Goal: Task Accomplishment & Management: Manage account settings

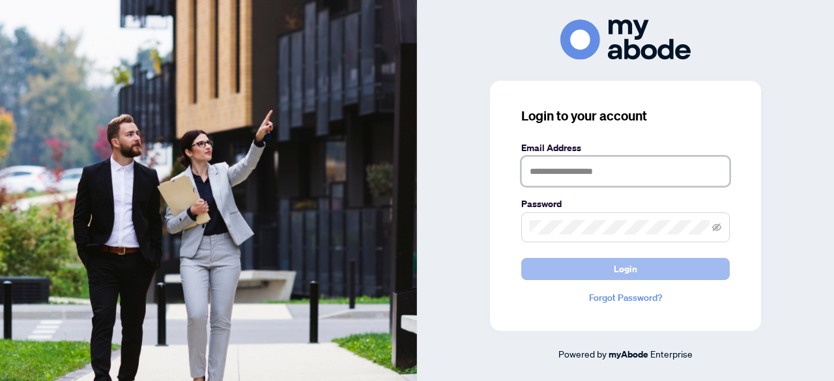
type input "**********"
click at [636, 266] on span "Login" at bounding box center [625, 269] width 23 height 21
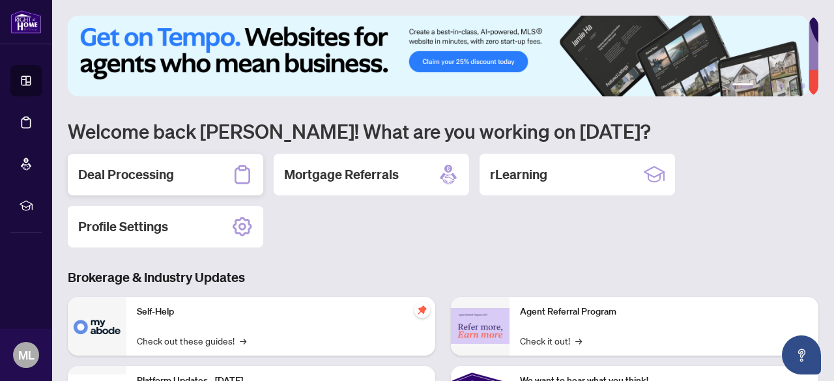
click at [156, 182] on h2 "Deal Processing" at bounding box center [126, 175] width 96 height 18
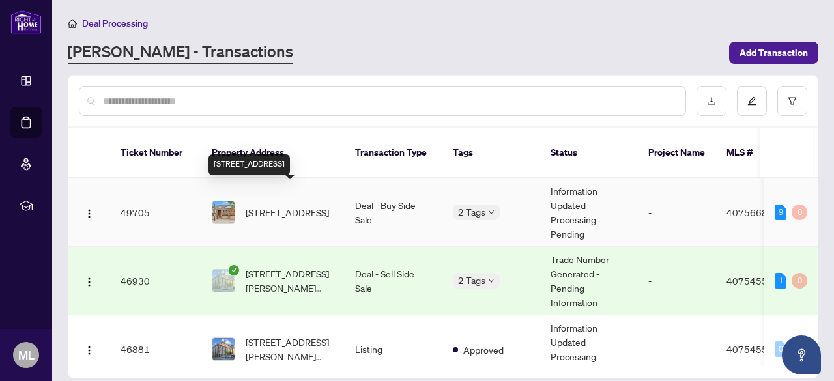
click at [299, 205] on span "[STREET_ADDRESS]" at bounding box center [287, 212] width 83 height 14
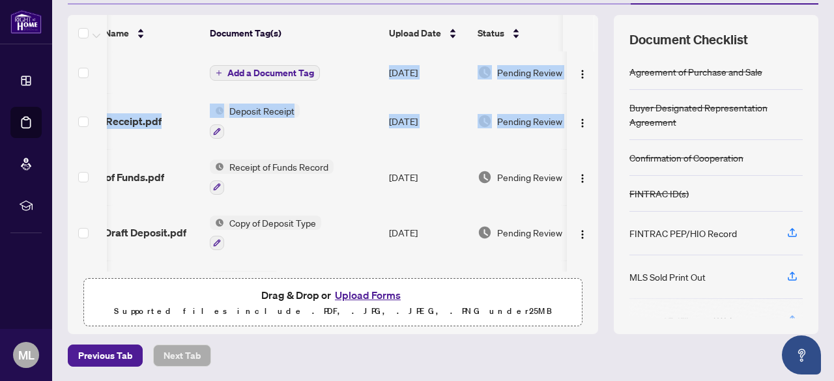
scroll to position [0, 76]
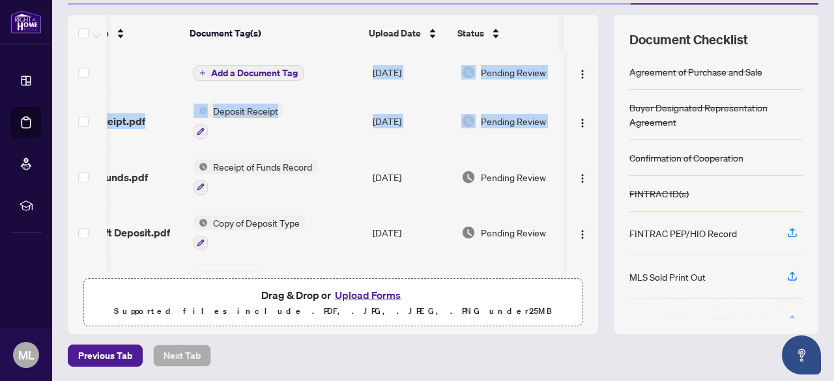
drag, startPoint x: 584, startPoint y: 110, endPoint x: 587, endPoint y: 46, distance: 64.6
click at [587, 46] on div "(10) File Name Document Tag(s) Upload Date Status NOF.pdf Add a Document Tag Au…" at bounding box center [333, 143] width 531 height 257
click at [353, 141] on td "Deposit Receipt" at bounding box center [277, 121] width 179 height 56
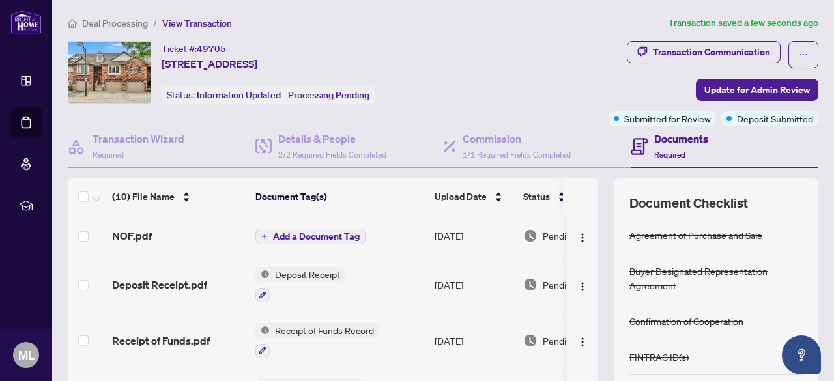
click at [301, 235] on span "Add a Document Tag" at bounding box center [316, 236] width 87 height 9
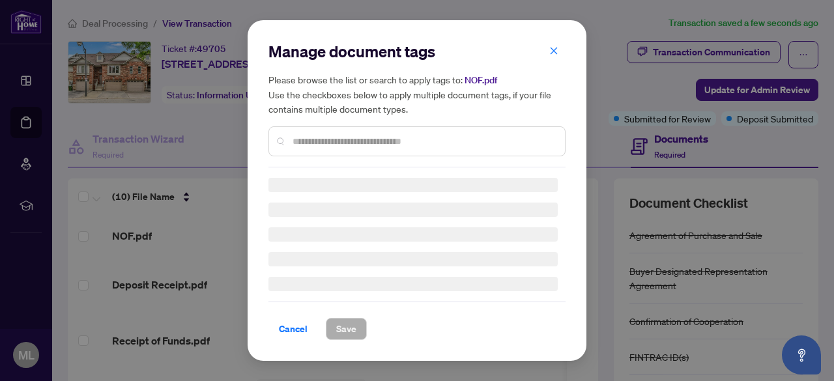
click at [315, 145] on div "Manage document tags Please browse the list or search to apply tags to: NOF.pdf…" at bounding box center [417, 104] width 297 height 126
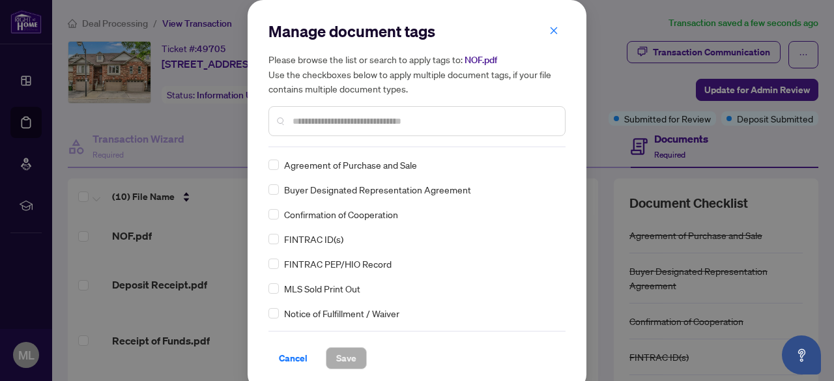
click at [304, 125] on input "text" at bounding box center [424, 121] width 262 height 14
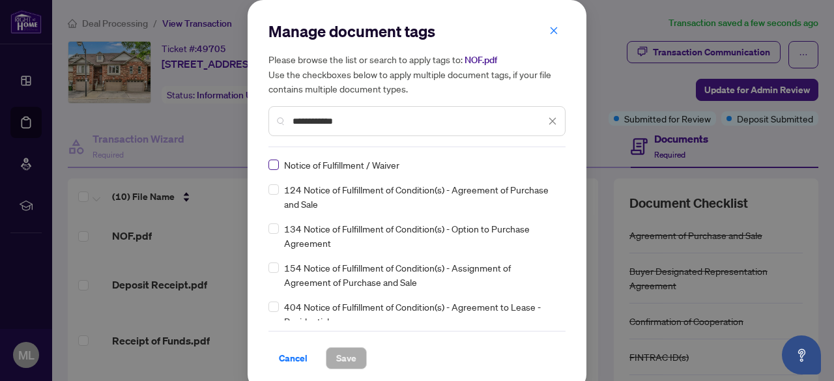
type input "**********"
click at [344, 357] on span "Save" at bounding box center [346, 358] width 20 height 21
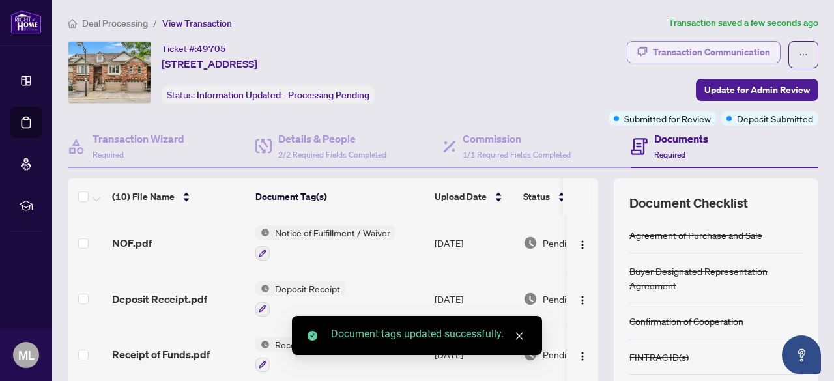
click at [703, 50] on div "Transaction Communication" at bounding box center [711, 52] width 117 height 21
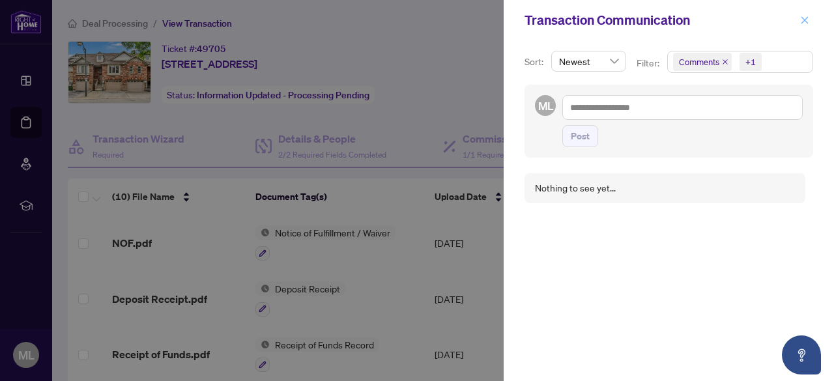
click at [809, 18] on icon "close" at bounding box center [804, 20] width 9 height 9
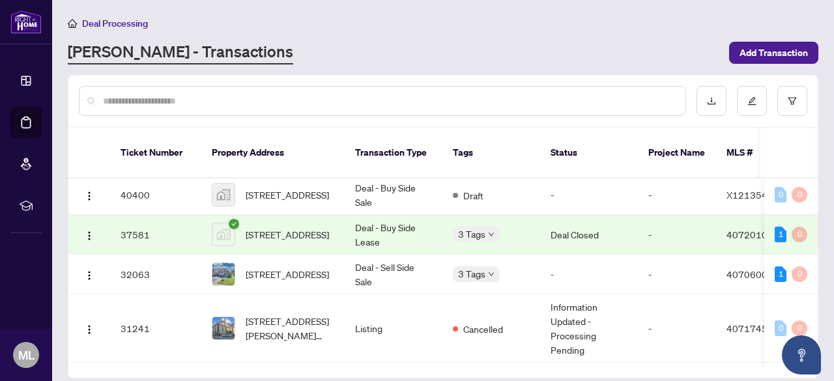
scroll to position [210, 0]
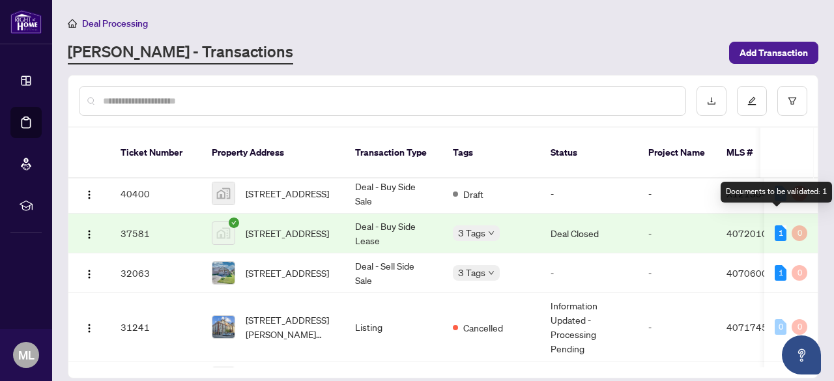
click at [775, 226] on div "1" at bounding box center [781, 234] width 12 height 16
click at [780, 226] on div "1" at bounding box center [781, 234] width 12 height 16
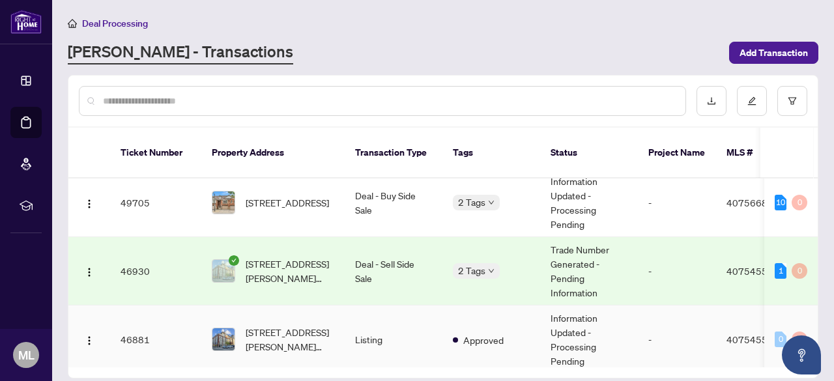
scroll to position [0, 0]
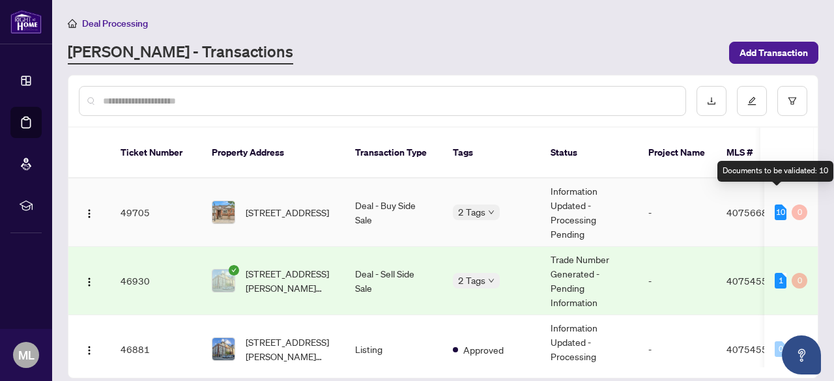
click at [780, 205] on div "10" at bounding box center [781, 213] width 12 height 16
